Goal: Task Accomplishment & Management: Manage account settings

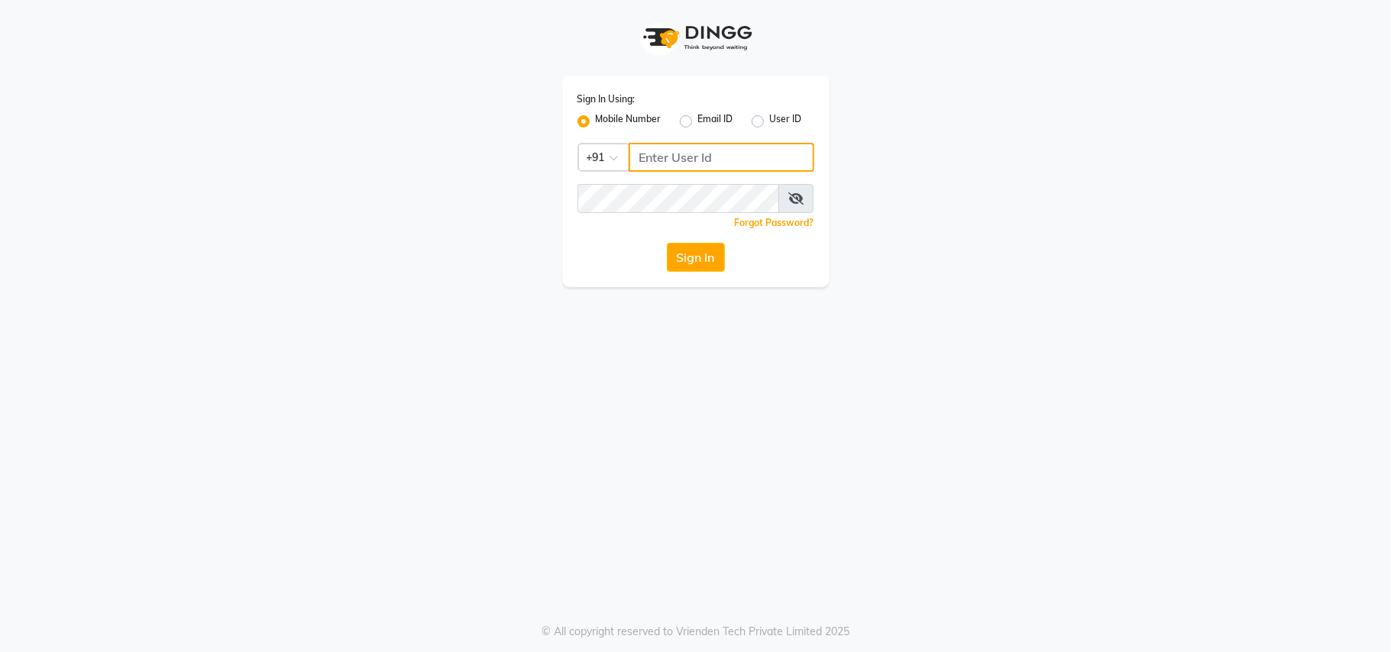
click at [698, 154] on input "Username" at bounding box center [722, 157] width 186 height 29
click at [707, 156] on input "Username" at bounding box center [722, 157] width 186 height 29
click at [724, 157] on input "Username" at bounding box center [722, 157] width 186 height 29
click at [720, 154] on input "Username" at bounding box center [722, 157] width 186 height 29
click at [698, 157] on input "Username" at bounding box center [722, 157] width 186 height 29
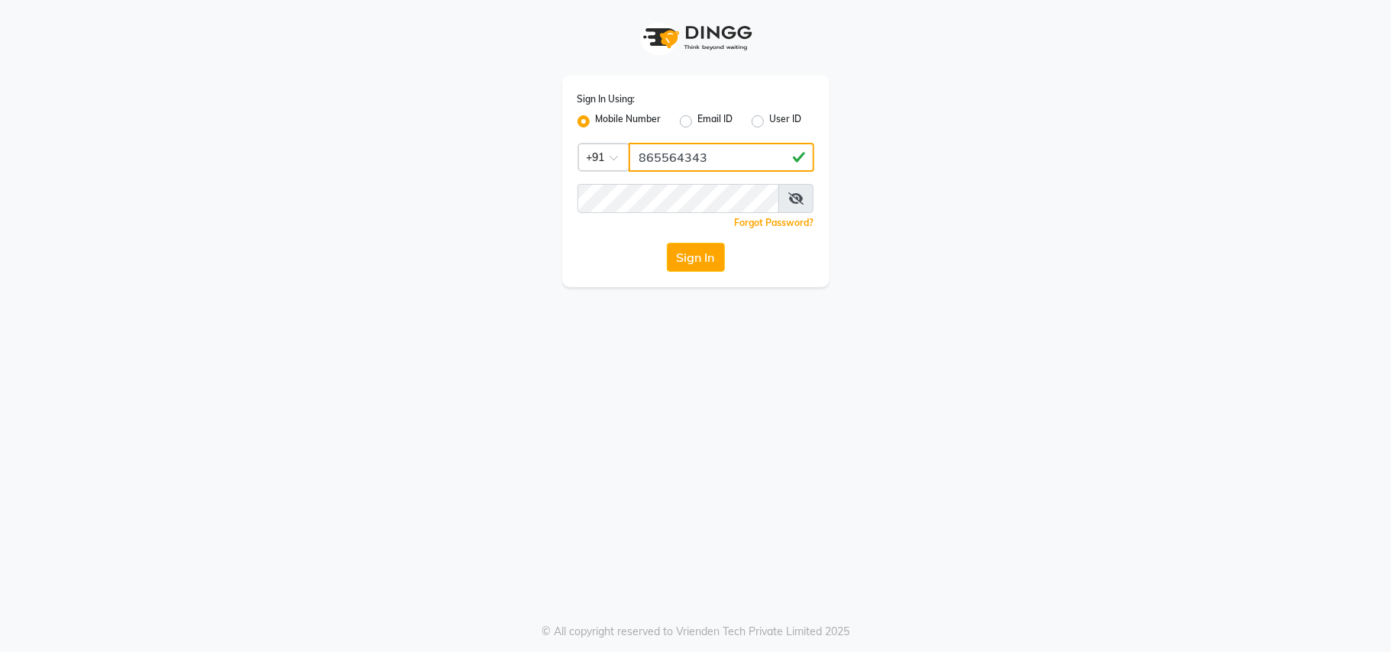
click at [685, 156] on input "865564343" at bounding box center [722, 157] width 186 height 29
click at [747, 166] on input "8655642343" at bounding box center [722, 157] width 186 height 29
type input "8655642343"
click at [704, 251] on button "Sign In" at bounding box center [696, 257] width 58 height 29
